Goal: Task Accomplishment & Management: Use online tool/utility

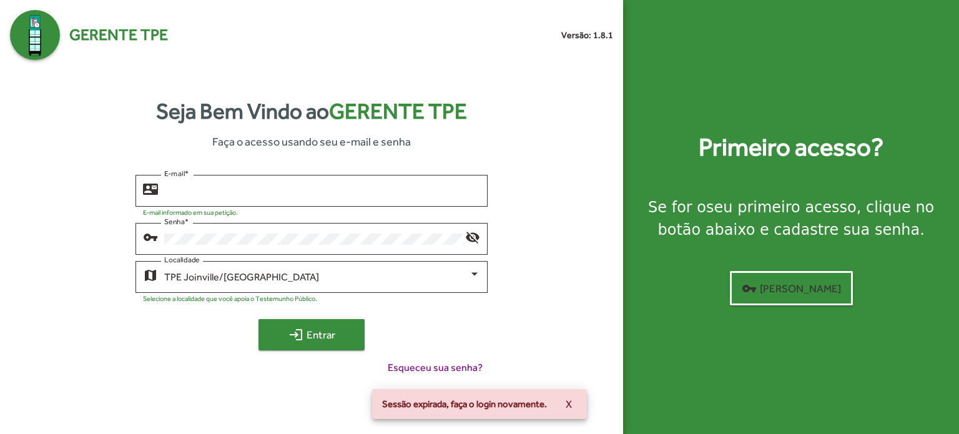
type input "**********"
click at [306, 332] on span "login Entrar" at bounding box center [312, 334] width 84 height 22
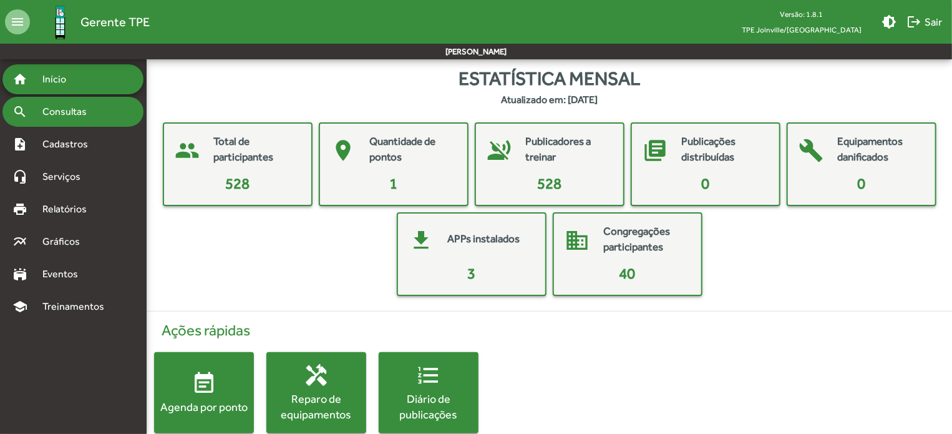
click at [77, 116] on span "Consultas" at bounding box center [69, 111] width 68 height 15
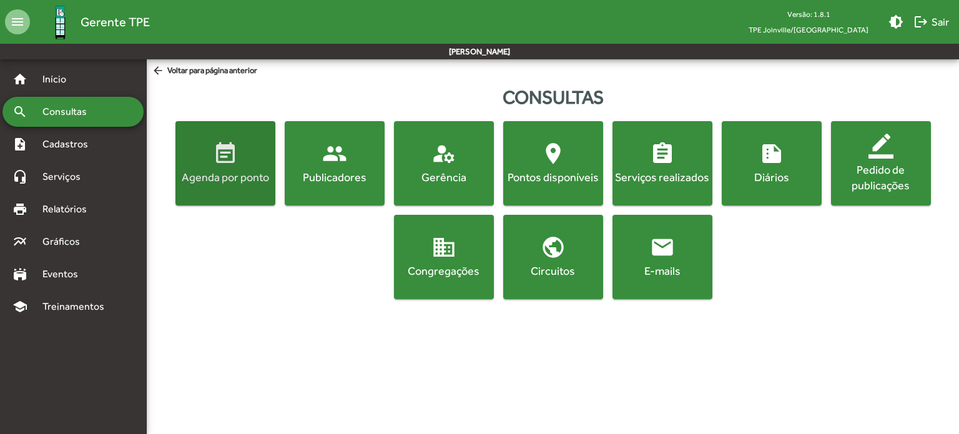
click at [231, 177] on div "Agenda por ponto" at bounding box center [225, 177] width 95 height 16
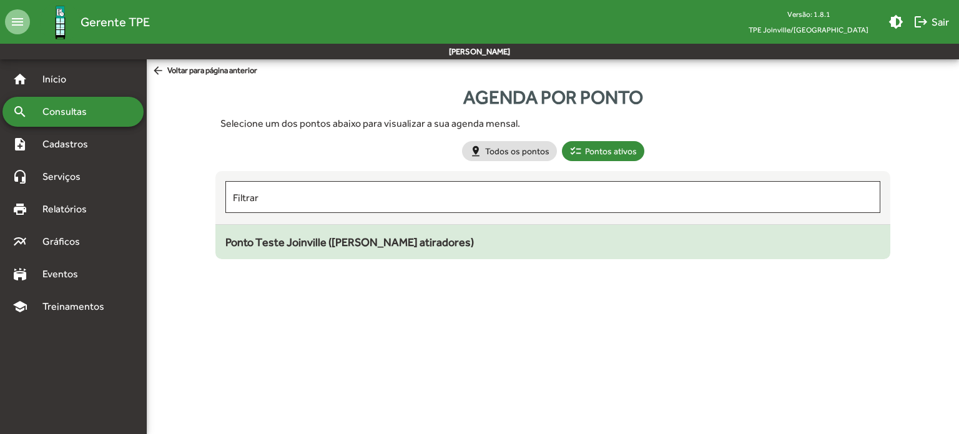
click at [335, 242] on span "Ponto Teste Joinville ([PERSON_NAME] atiradores)" at bounding box center [349, 241] width 248 height 13
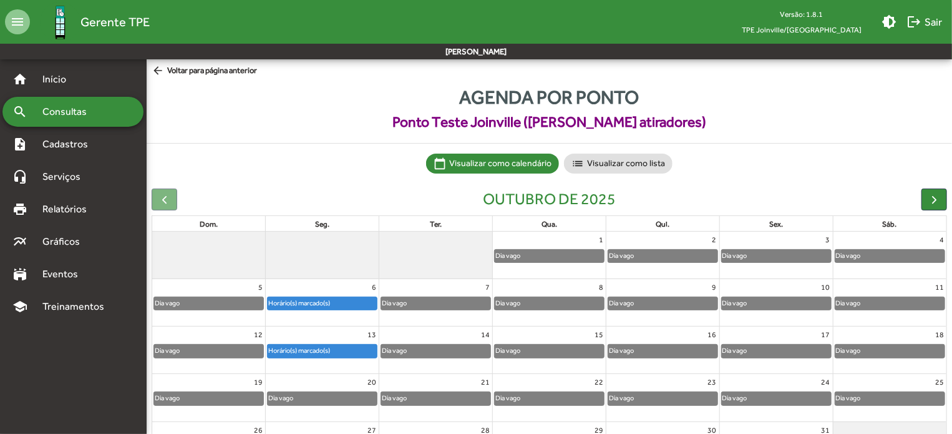
click at [305, 302] on div "Horário(s) marcado(s)" at bounding box center [299, 303] width 63 height 12
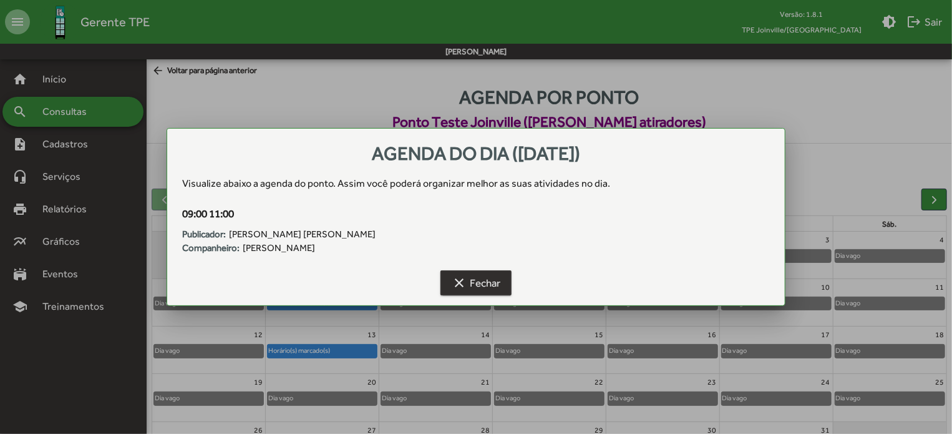
click at [470, 288] on span "clear Fechar" at bounding box center [476, 282] width 49 height 22
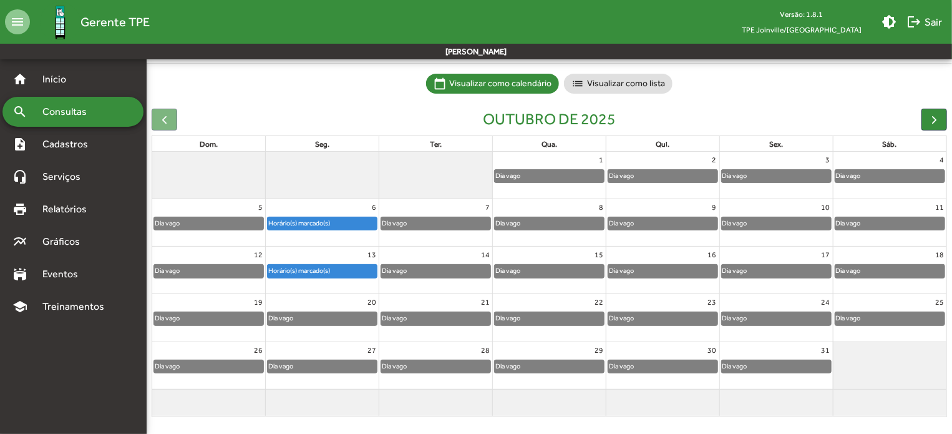
scroll to position [82, 0]
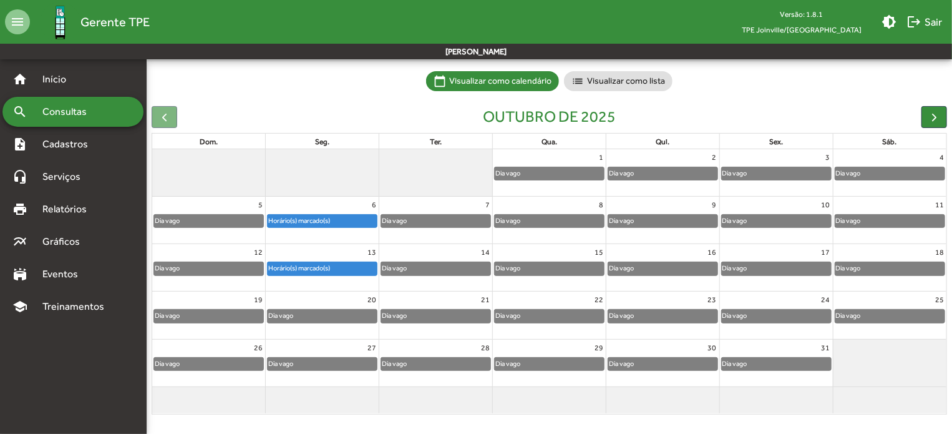
click at [316, 215] on div "Horário(s) marcado(s)" at bounding box center [299, 221] width 63 height 12
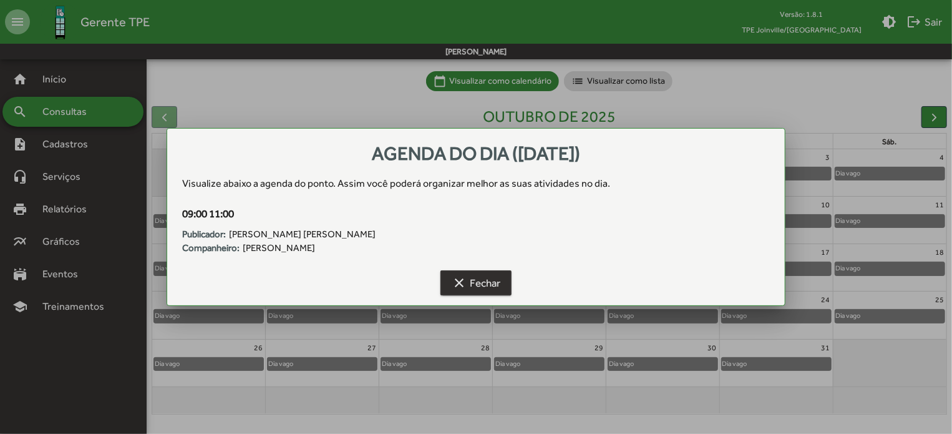
click at [464, 283] on mat-icon "clear" at bounding box center [459, 282] width 15 height 15
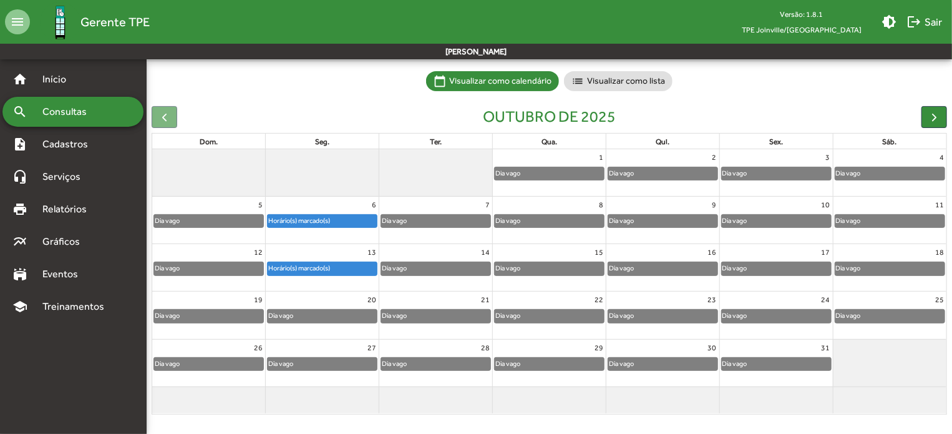
click at [320, 267] on div "Horário(s) marcado(s)" at bounding box center [299, 268] width 63 height 12
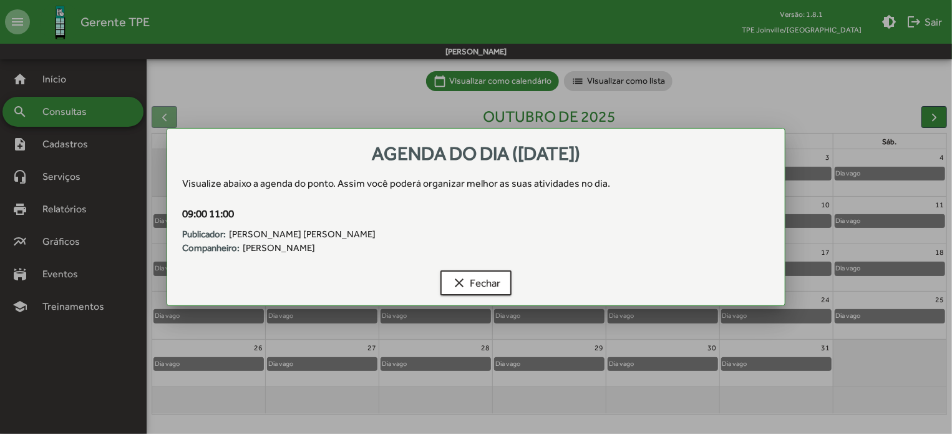
scroll to position [0, 0]
click at [494, 287] on span "clear Fechar" at bounding box center [476, 282] width 49 height 22
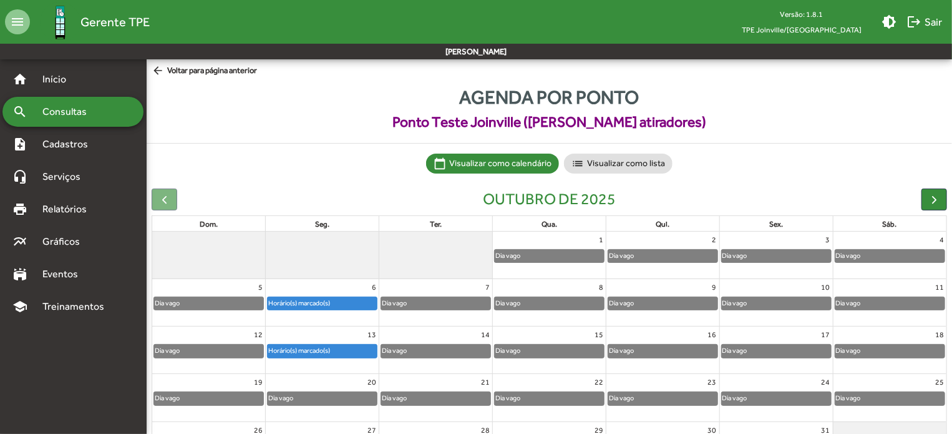
scroll to position [82, 0]
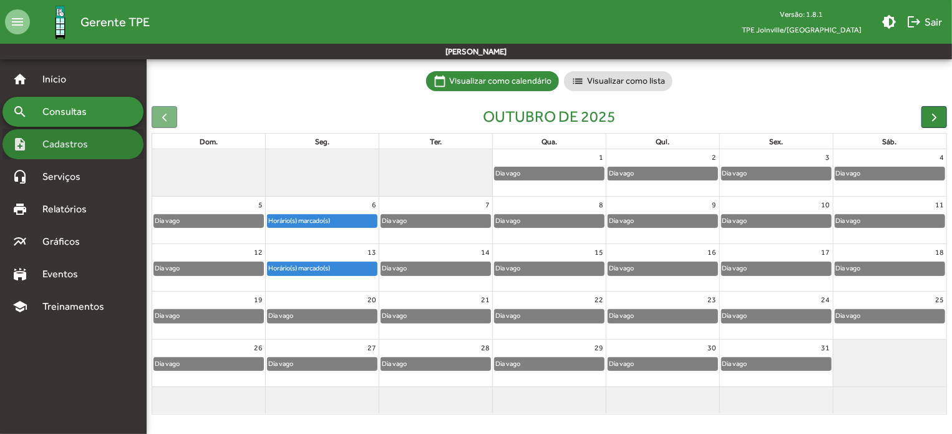
click at [51, 137] on span "Cadastros" at bounding box center [69, 144] width 69 height 15
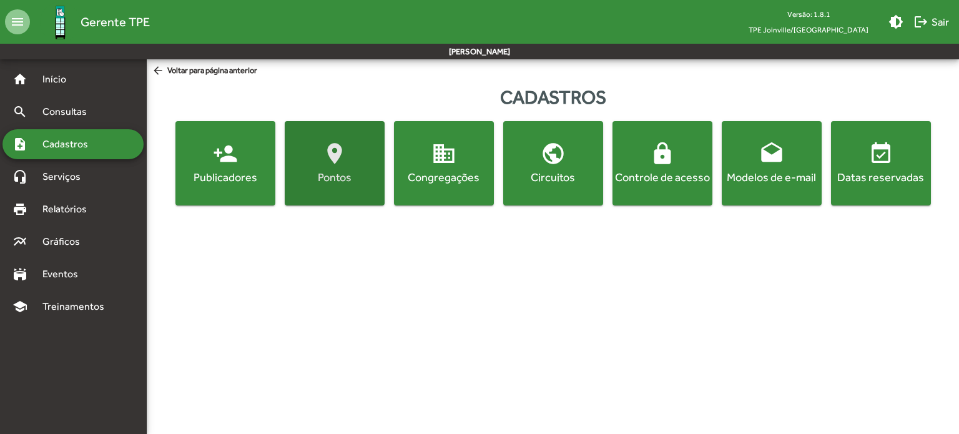
click at [332, 164] on mat-icon "location_on" at bounding box center [334, 153] width 25 height 25
